Goal: Ask a question

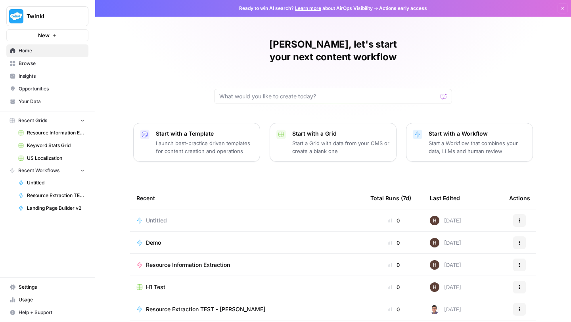
click at [42, 62] on span "Browse" at bounding box center [52, 63] width 66 height 7
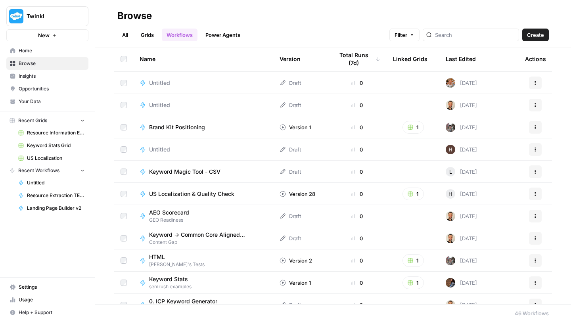
scroll to position [199, 0]
click at [475, 35] on input "search" at bounding box center [475, 35] width 81 height 8
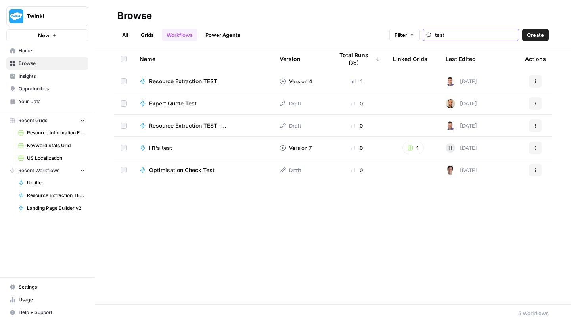
type input "test"
click at [192, 82] on span "Resource Extraction TEST" at bounding box center [183, 81] width 68 height 8
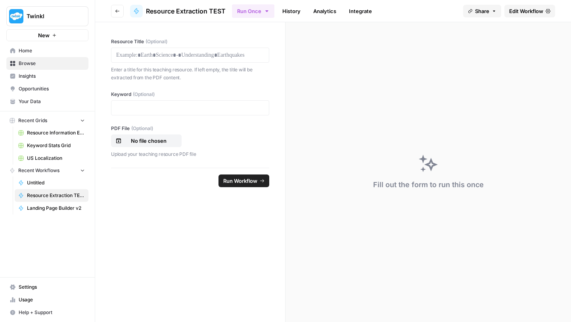
click at [535, 11] on span "Edit Workflow" at bounding box center [526, 11] width 34 height 8
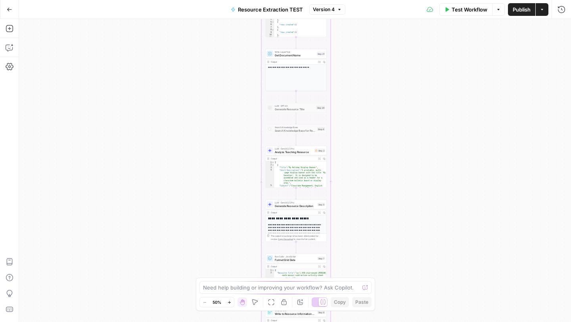
click at [231, 303] on icon "button" at bounding box center [229, 302] width 4 height 4
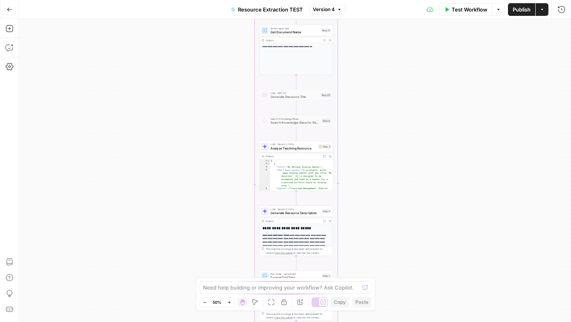
click at [231, 303] on icon "button" at bounding box center [229, 302] width 4 height 4
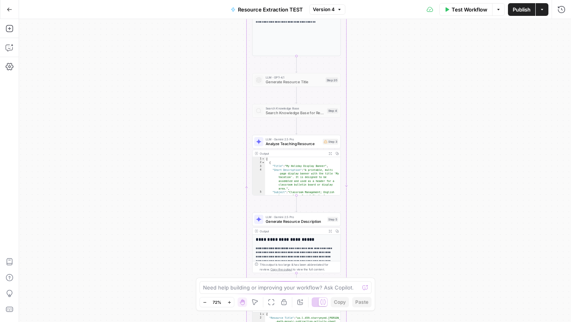
click at [231, 303] on icon "button" at bounding box center [229, 302] width 4 height 4
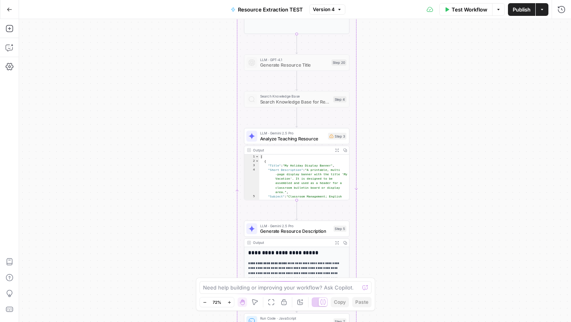
click at [231, 303] on icon "button" at bounding box center [229, 302] width 4 height 4
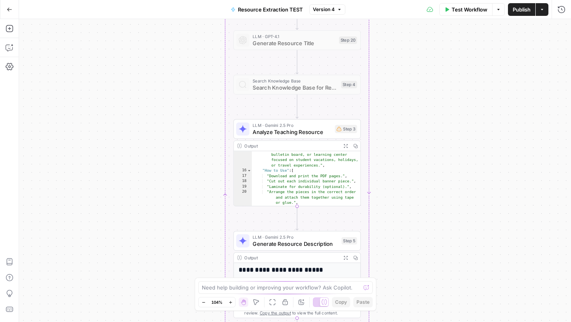
scroll to position [180, 0]
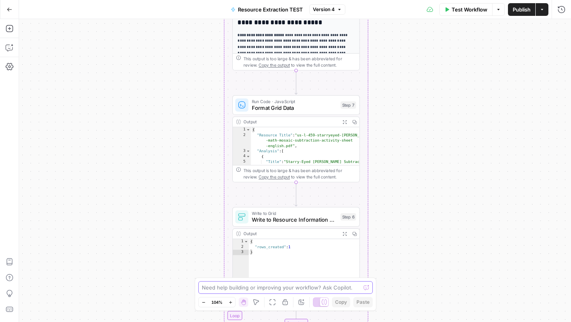
click at [238, 286] on textarea at bounding box center [281, 288] width 159 height 8
click at [206, 287] on textarea "Is step 7 json?" at bounding box center [277, 288] width 151 height 8
type textarea "Is the output in step 7 json?"
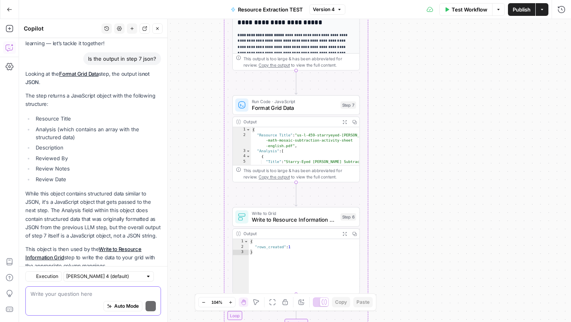
scroll to position [72, 0]
